Goal: Information Seeking & Learning: Learn about a topic

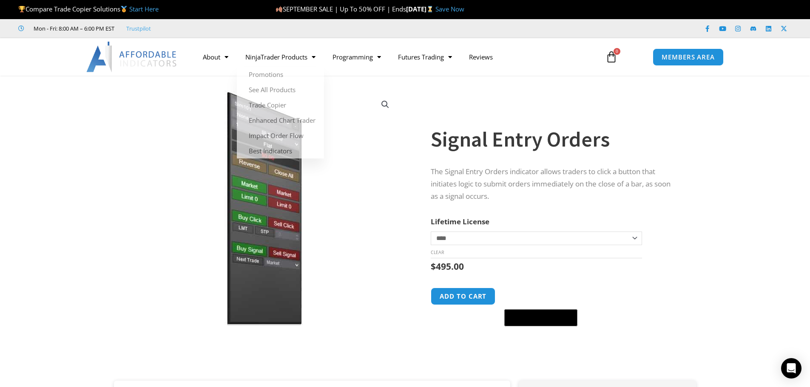
click at [514, 137] on h1 "Signal Entry Orders" at bounding box center [555, 140] width 248 height 30
